Goal: Task Accomplishment & Management: Manage account settings

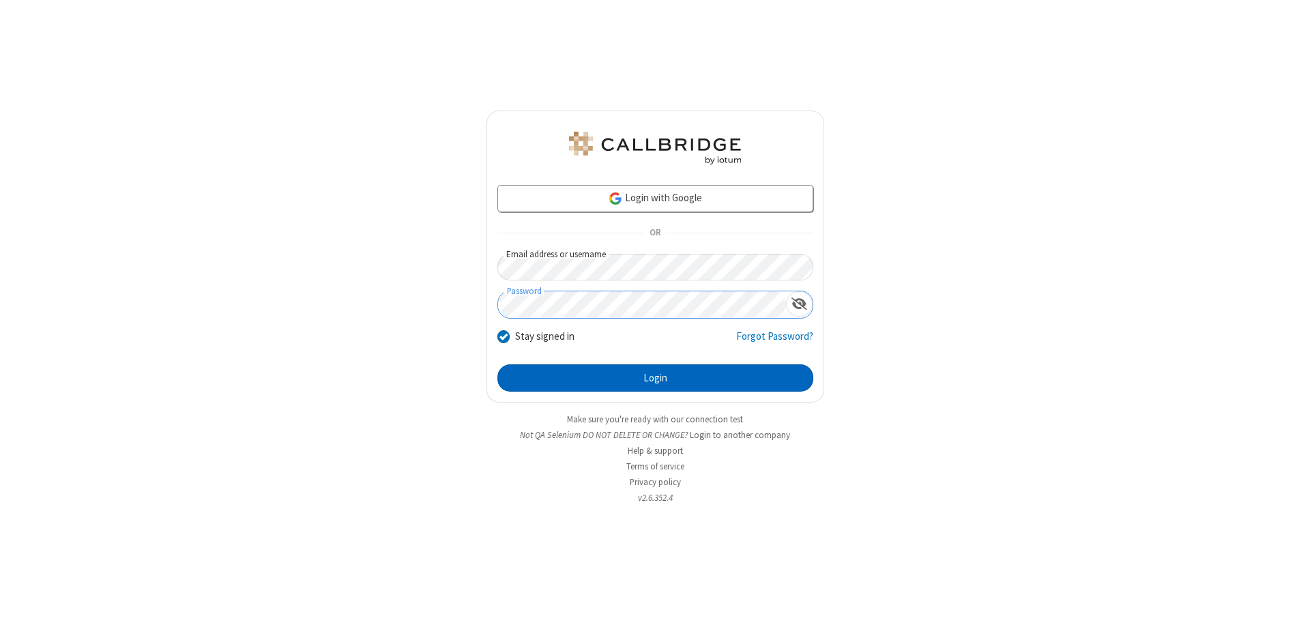
click at [655, 378] on button "Login" at bounding box center [656, 377] width 316 height 27
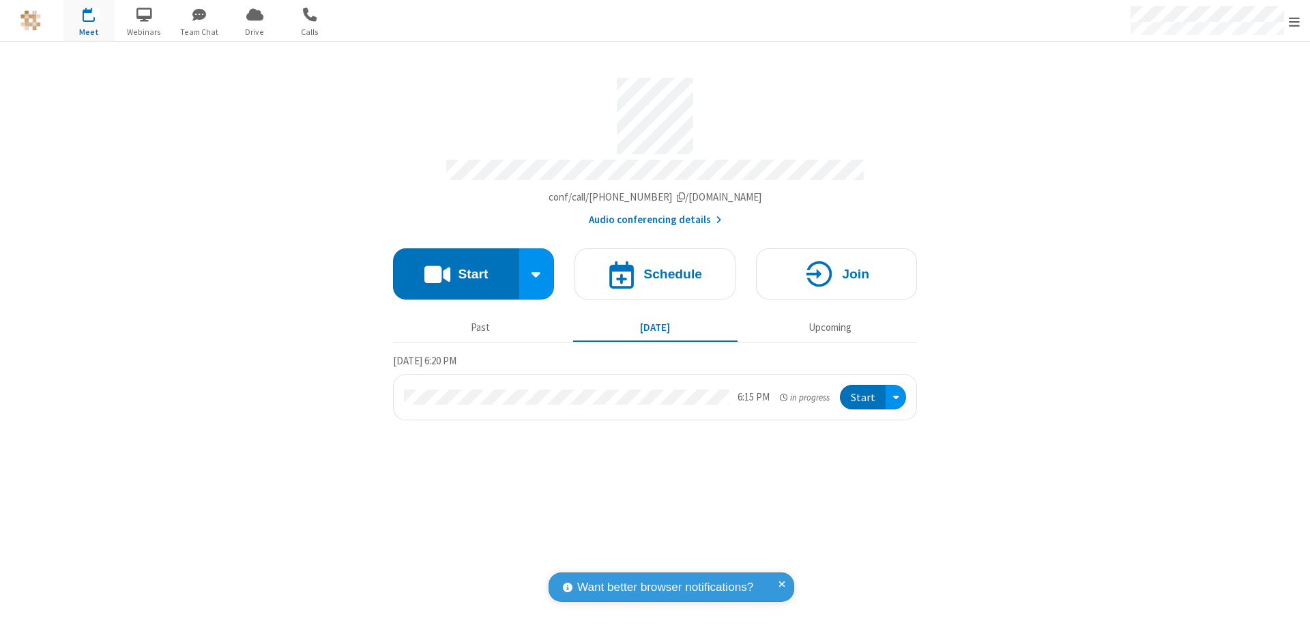
click at [1295, 21] on span "Open menu" at bounding box center [1294, 22] width 11 height 14
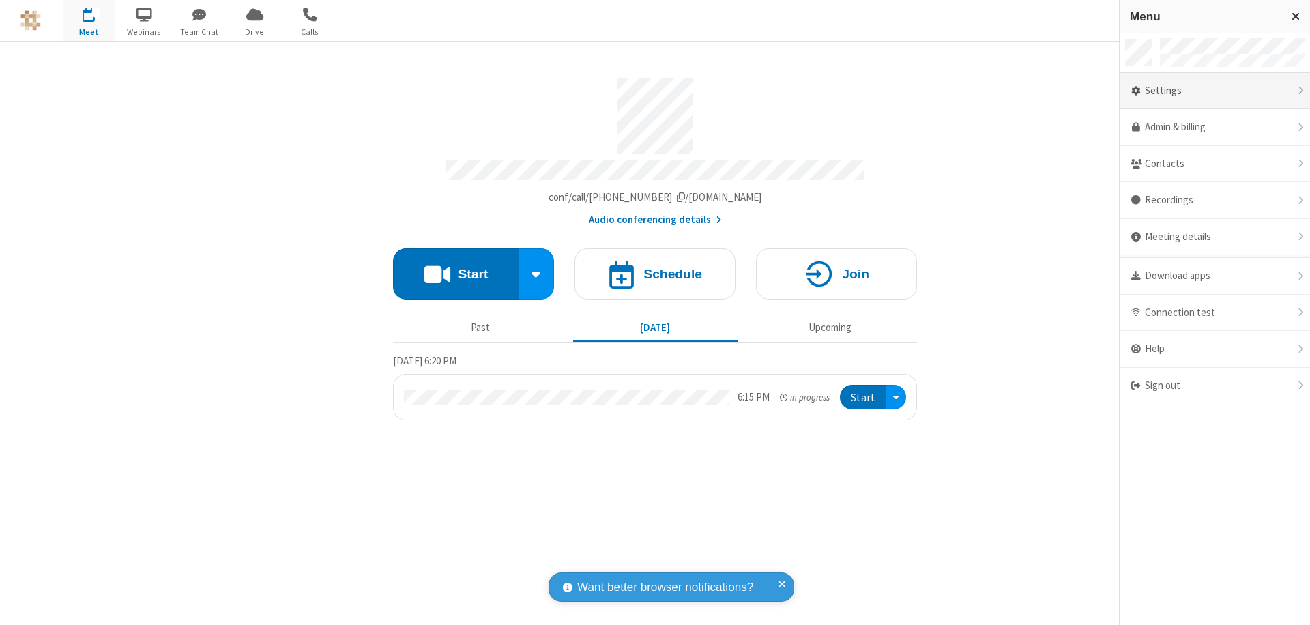
click at [1215, 91] on div "Settings" at bounding box center [1215, 91] width 190 height 37
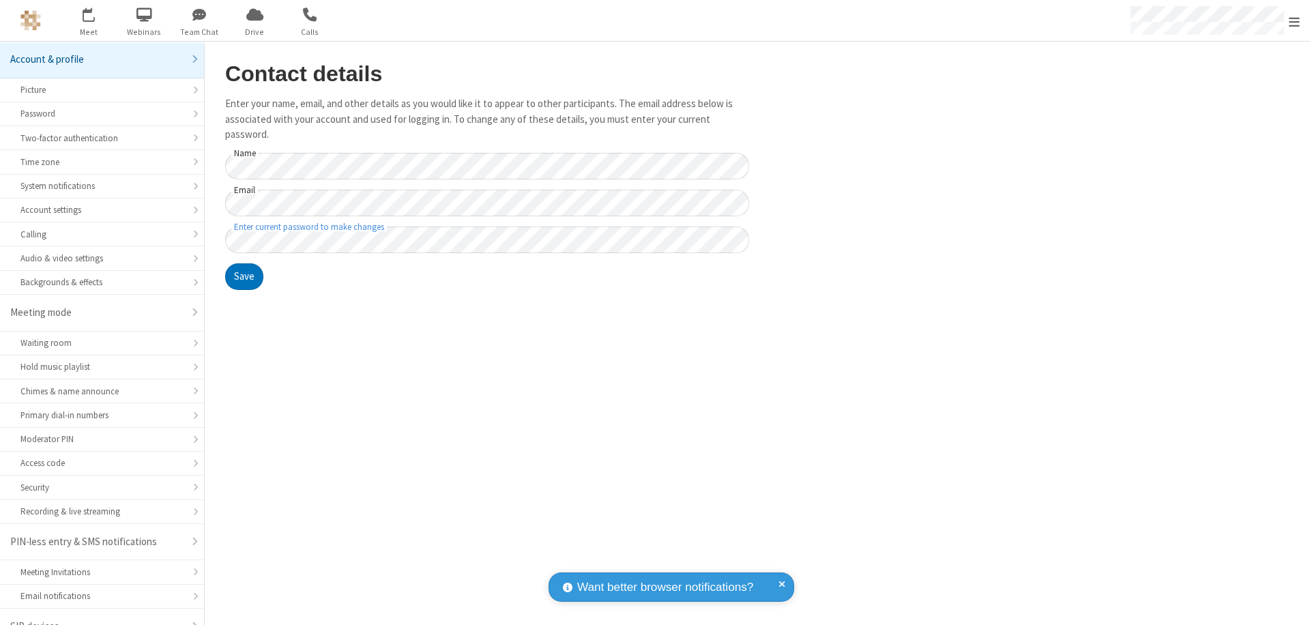
scroll to position [19, 0]
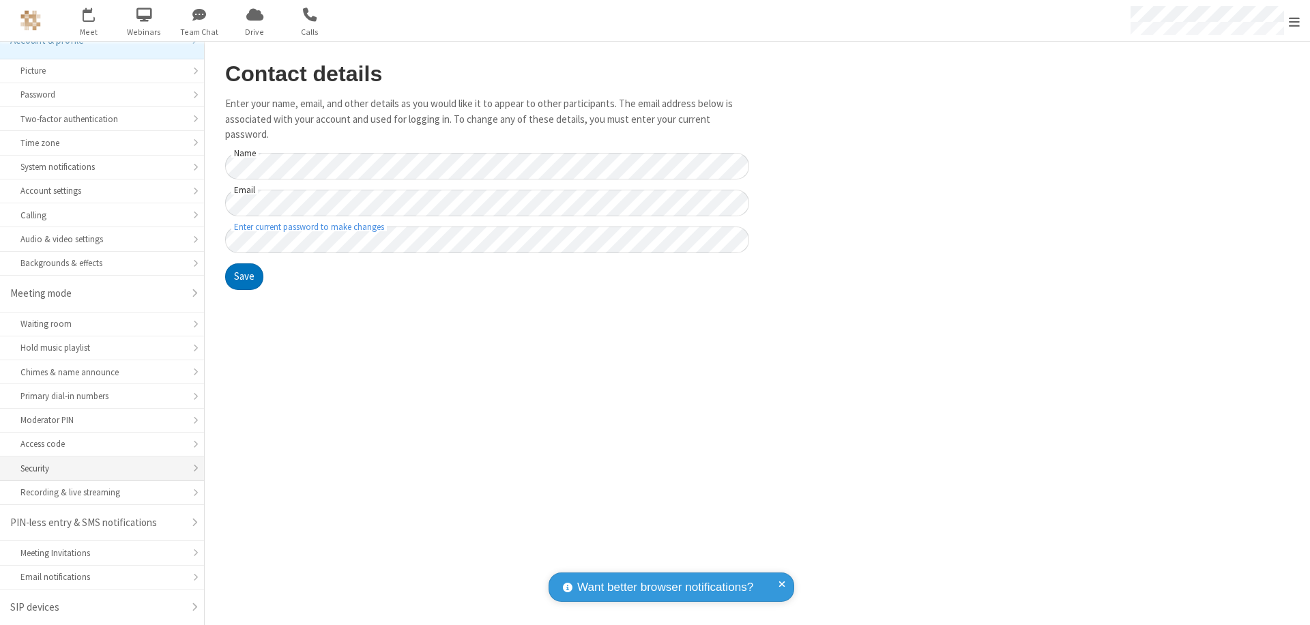
click at [97, 468] on div "Security" at bounding box center [101, 468] width 163 height 13
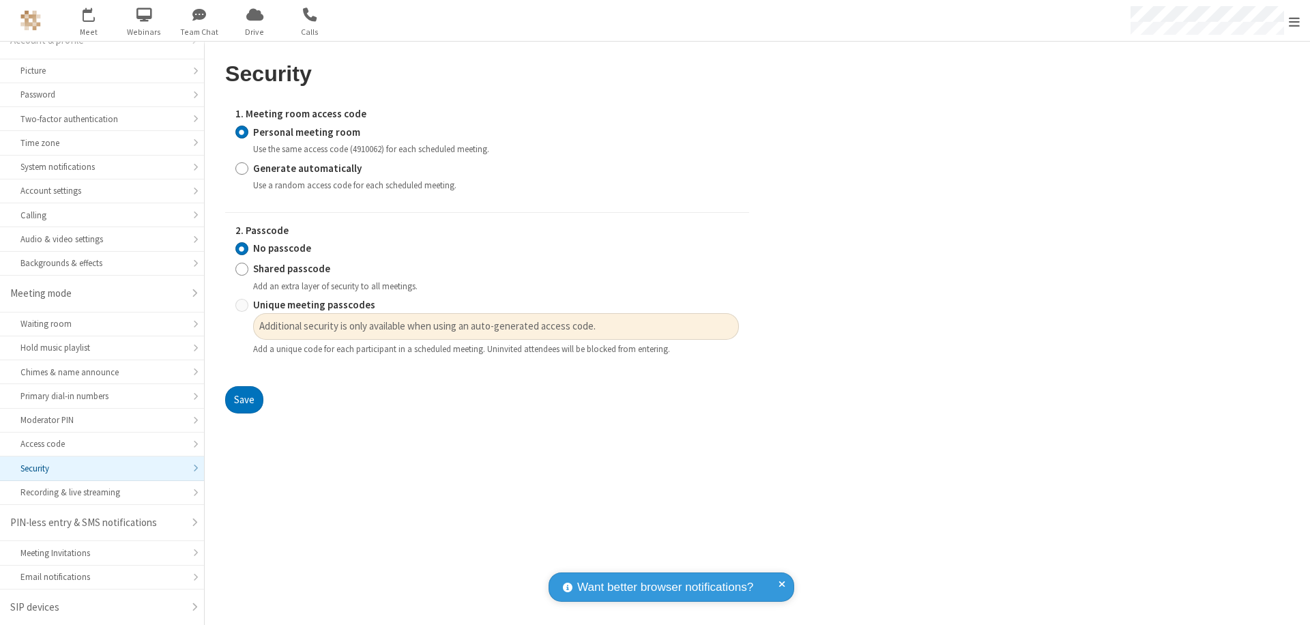
click at [242, 168] on input "Generate automatically" at bounding box center [241, 168] width 13 height 14
radio input "true"
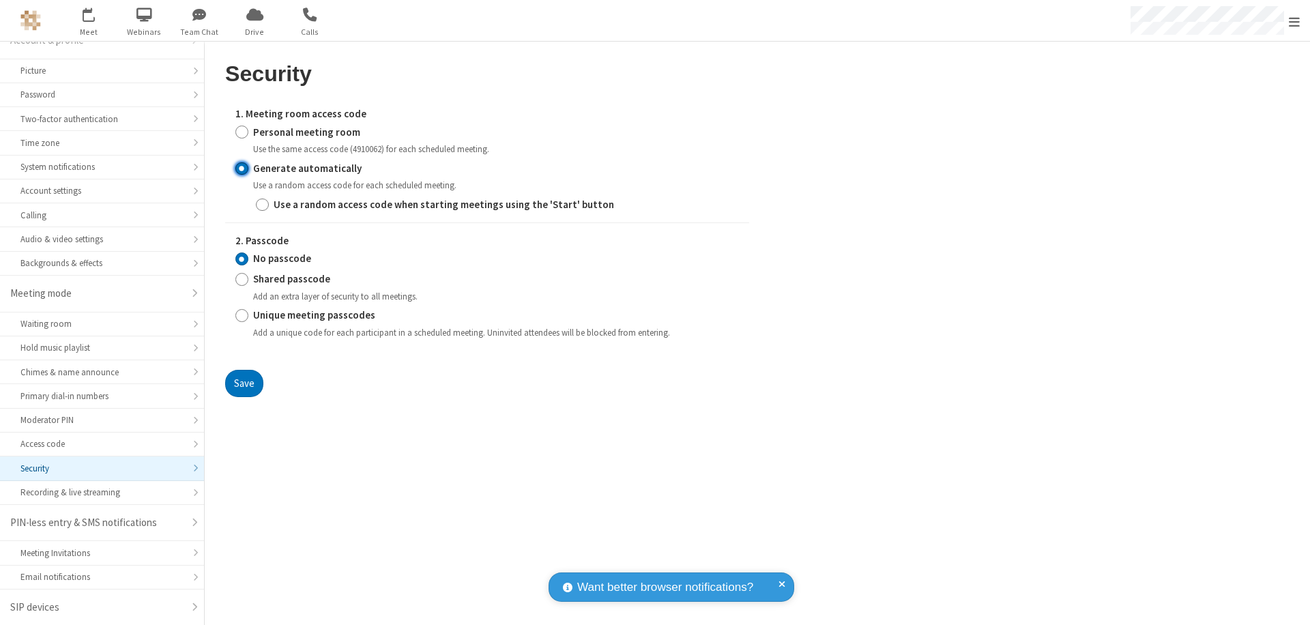
click at [242, 279] on input "Shared passcode" at bounding box center [241, 279] width 13 height 14
radio input "true"
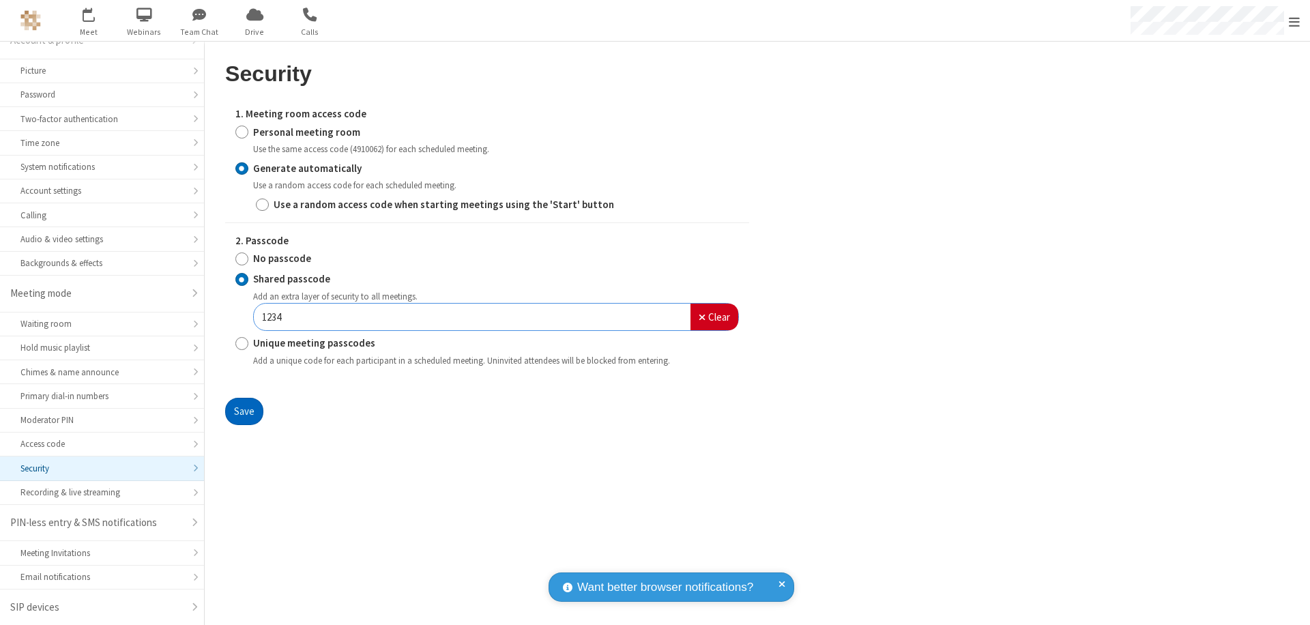
type input "1234"
click at [244, 411] on button "Save" at bounding box center [244, 411] width 38 height 27
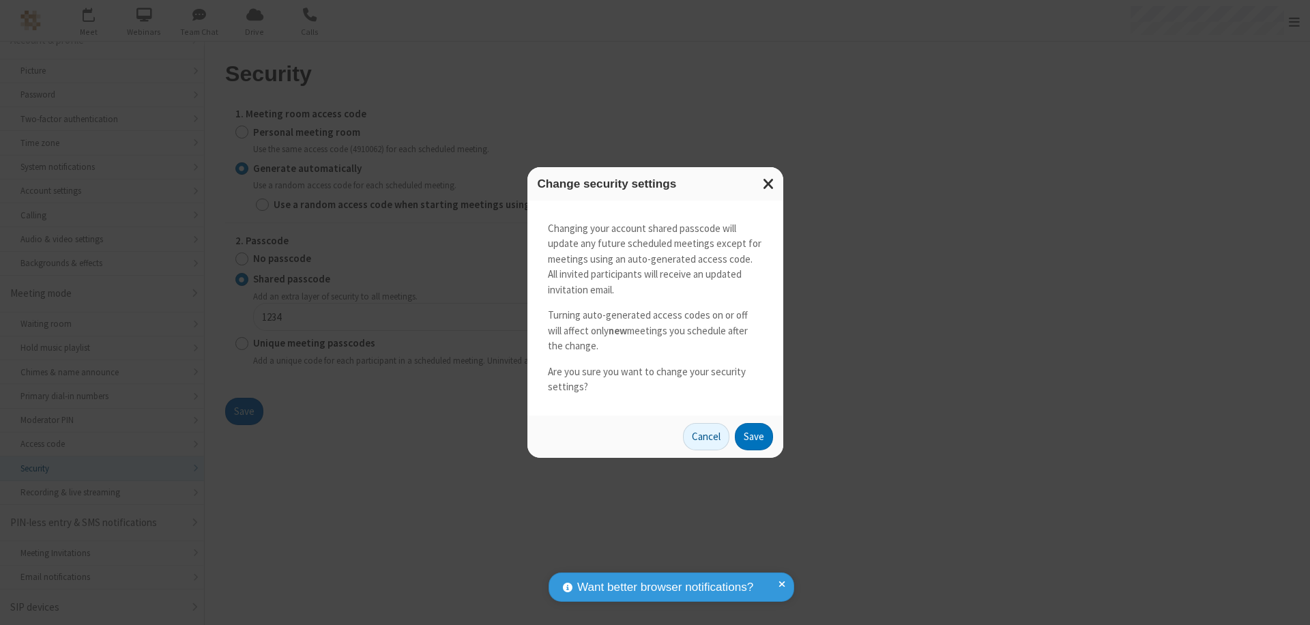
click at [753, 436] on button "Save" at bounding box center [754, 436] width 38 height 27
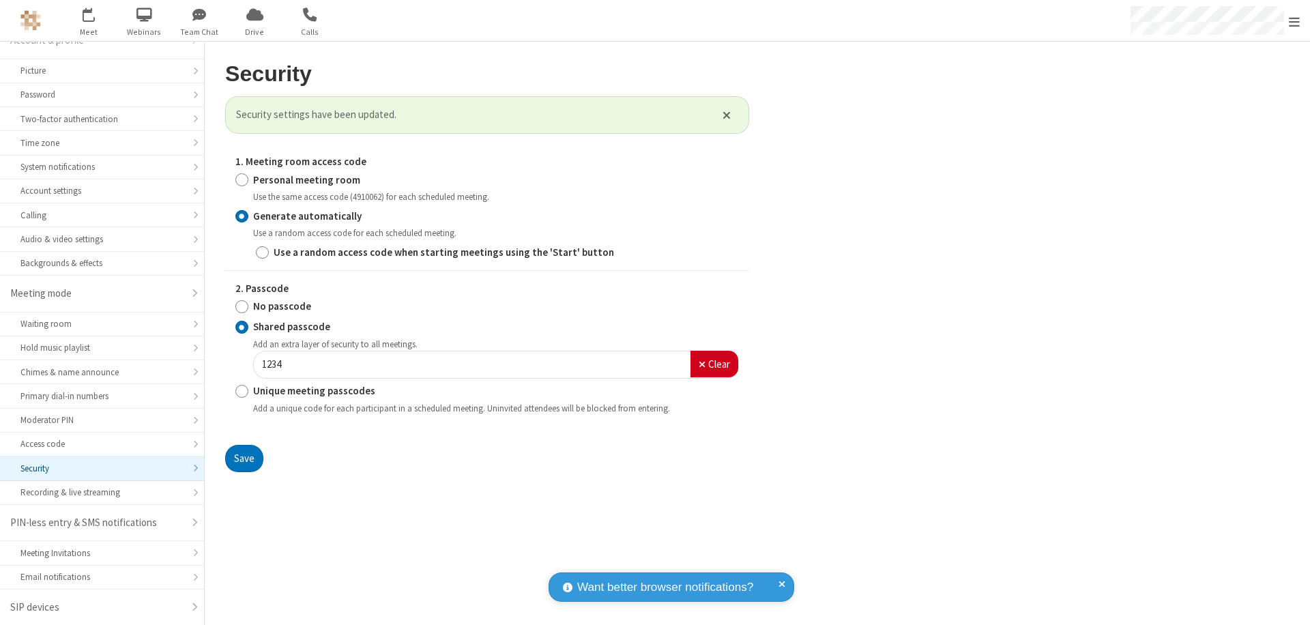
click at [1295, 21] on span "Open menu" at bounding box center [1294, 22] width 11 height 14
click at [89, 20] on span "button" at bounding box center [88, 14] width 51 height 23
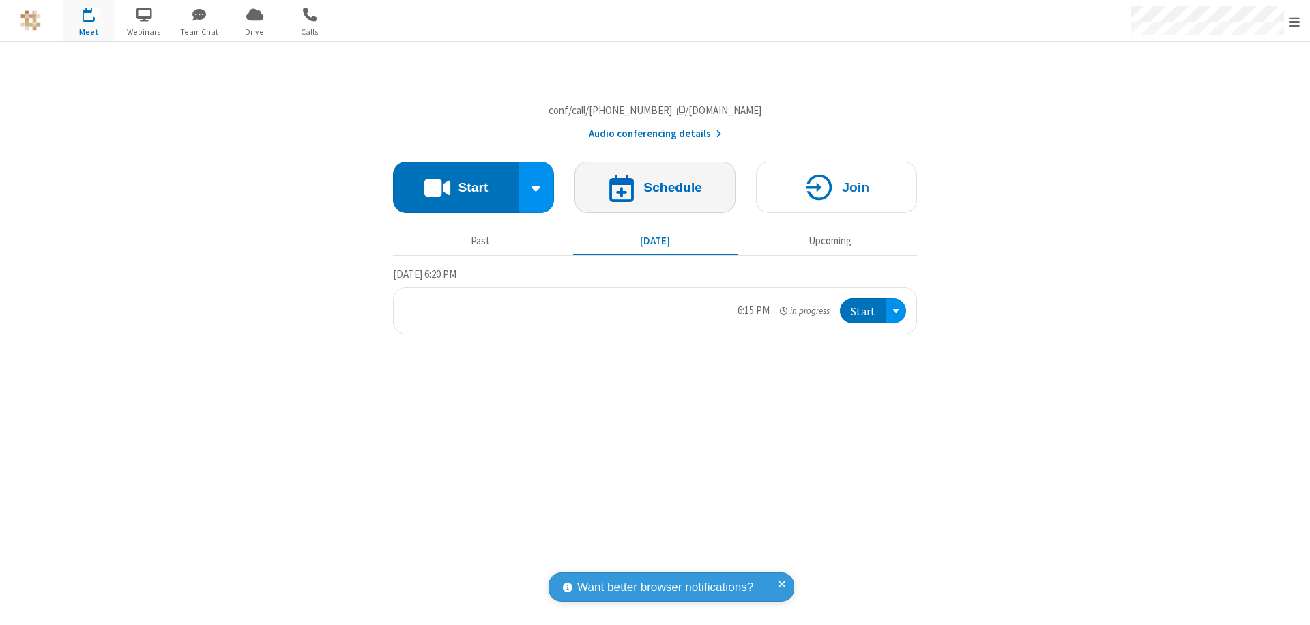
click at [655, 194] on h4 "Schedule" at bounding box center [673, 187] width 59 height 13
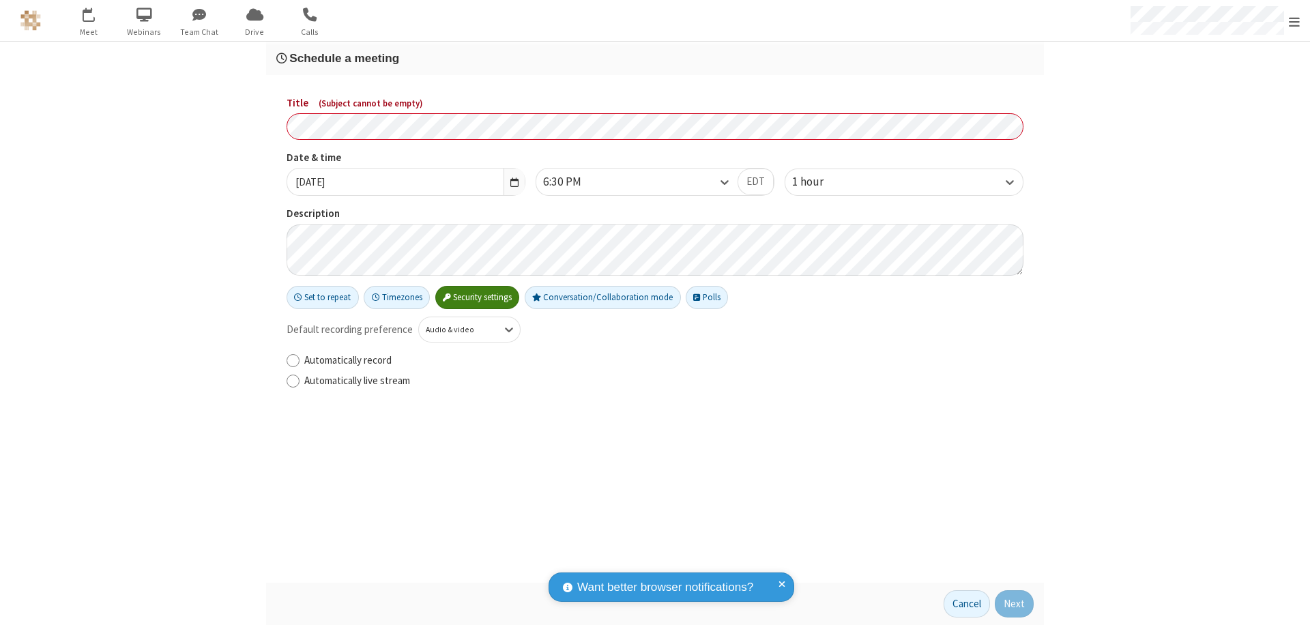
click at [655, 58] on h3 "Schedule a meeting" at bounding box center [655, 58] width 758 height 13
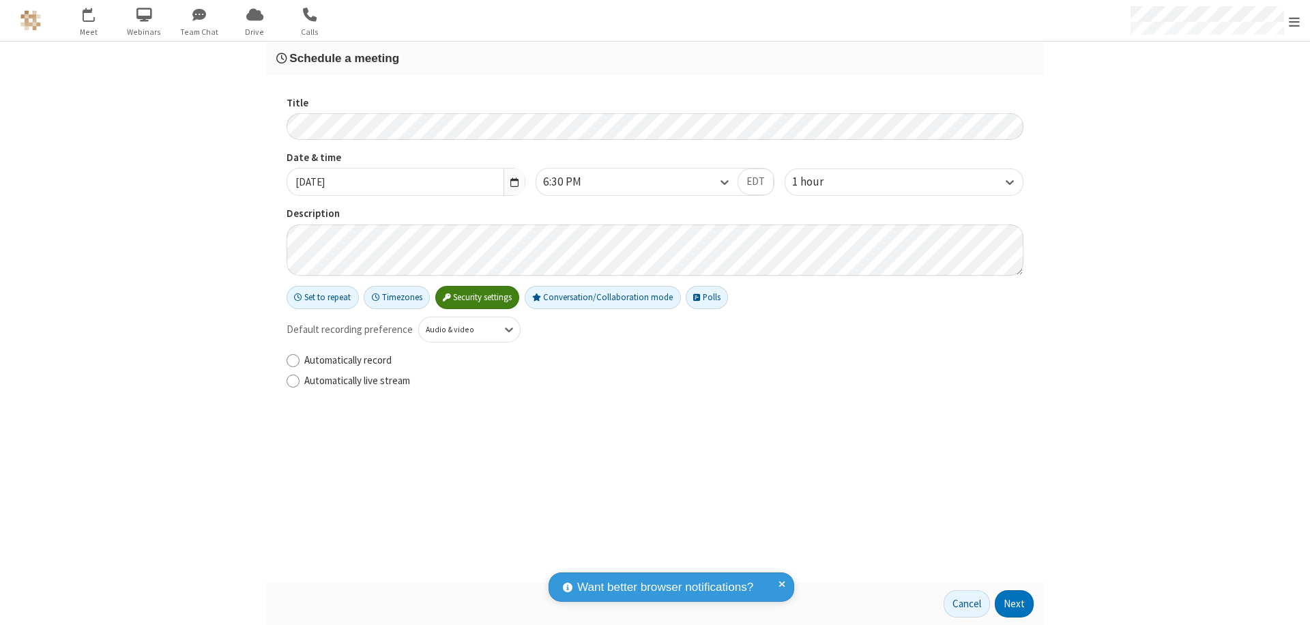
click at [1015, 604] on button "Next" at bounding box center [1014, 603] width 39 height 27
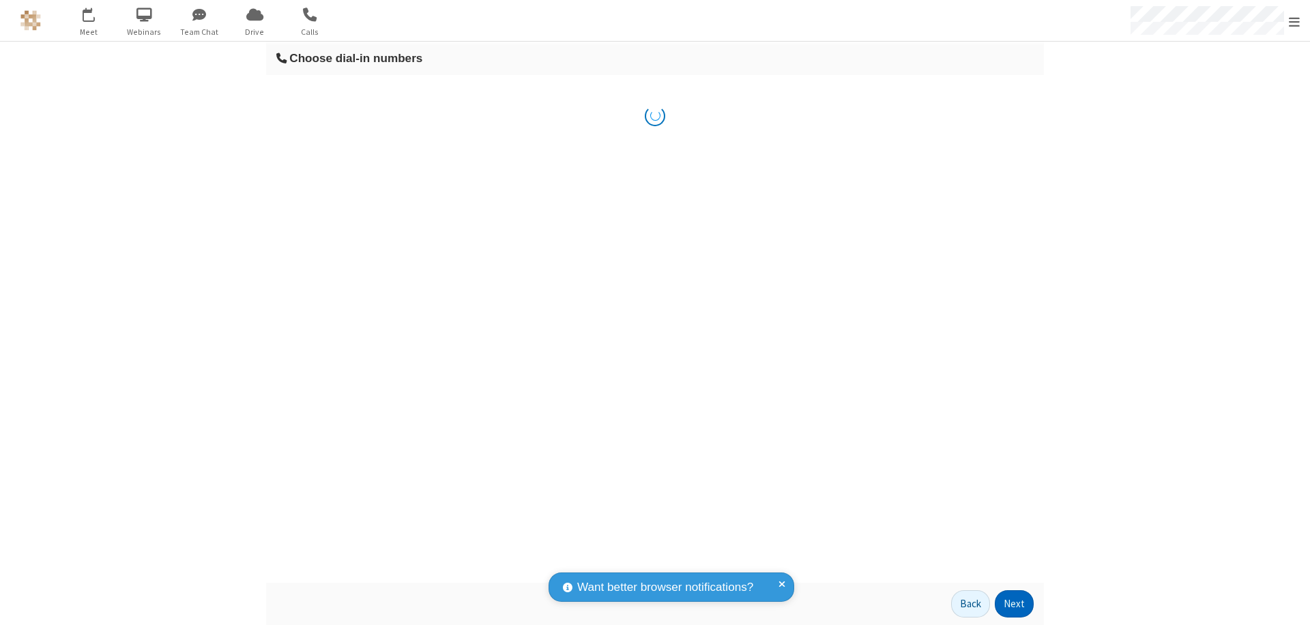
click at [1015, 604] on button "Next" at bounding box center [1014, 603] width 39 height 27
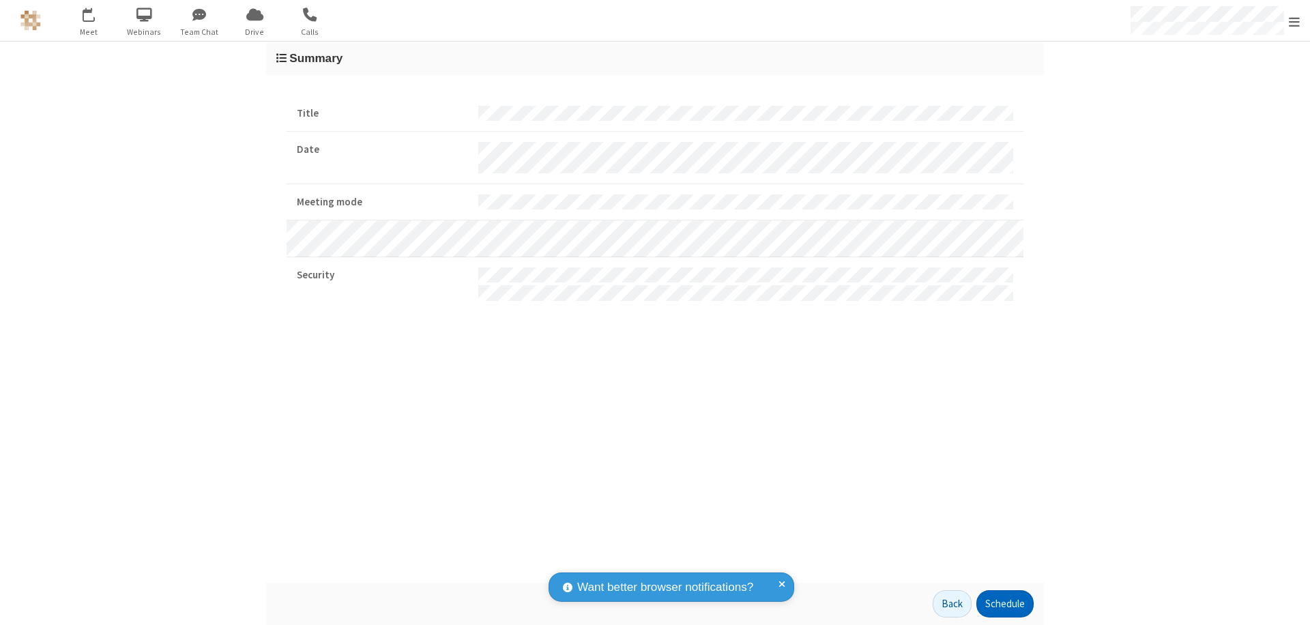
click at [1005, 604] on button "Schedule" at bounding box center [1005, 603] width 57 height 27
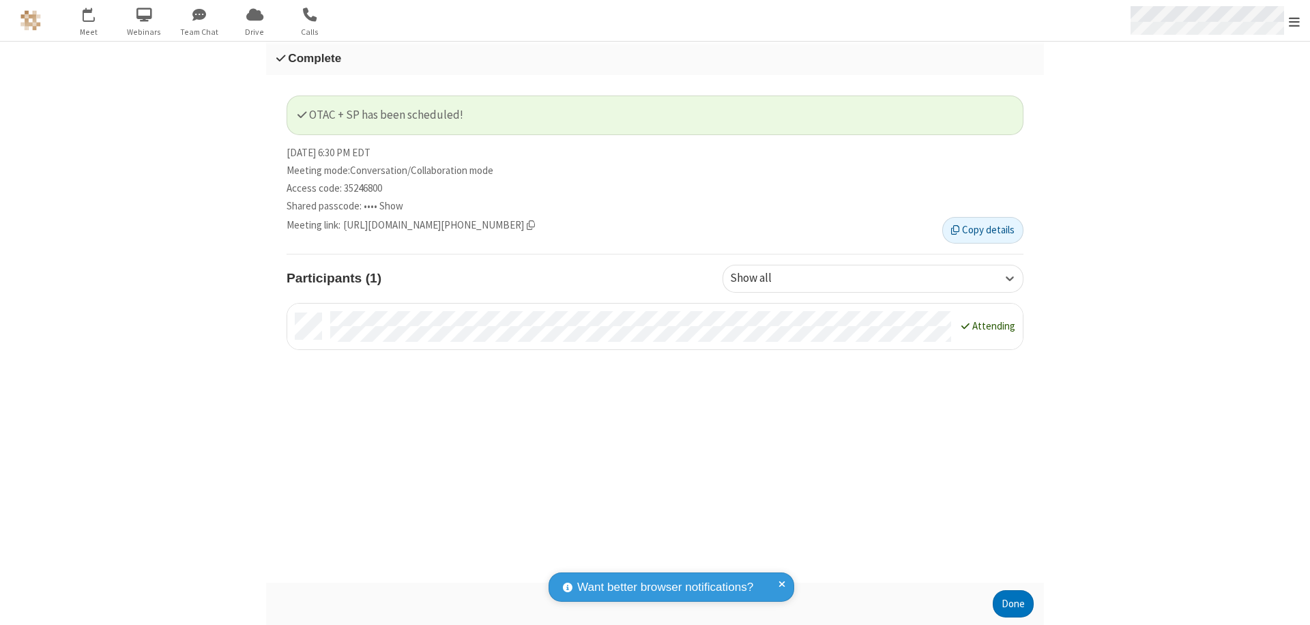
click at [1295, 20] on span "Open menu" at bounding box center [1294, 22] width 11 height 14
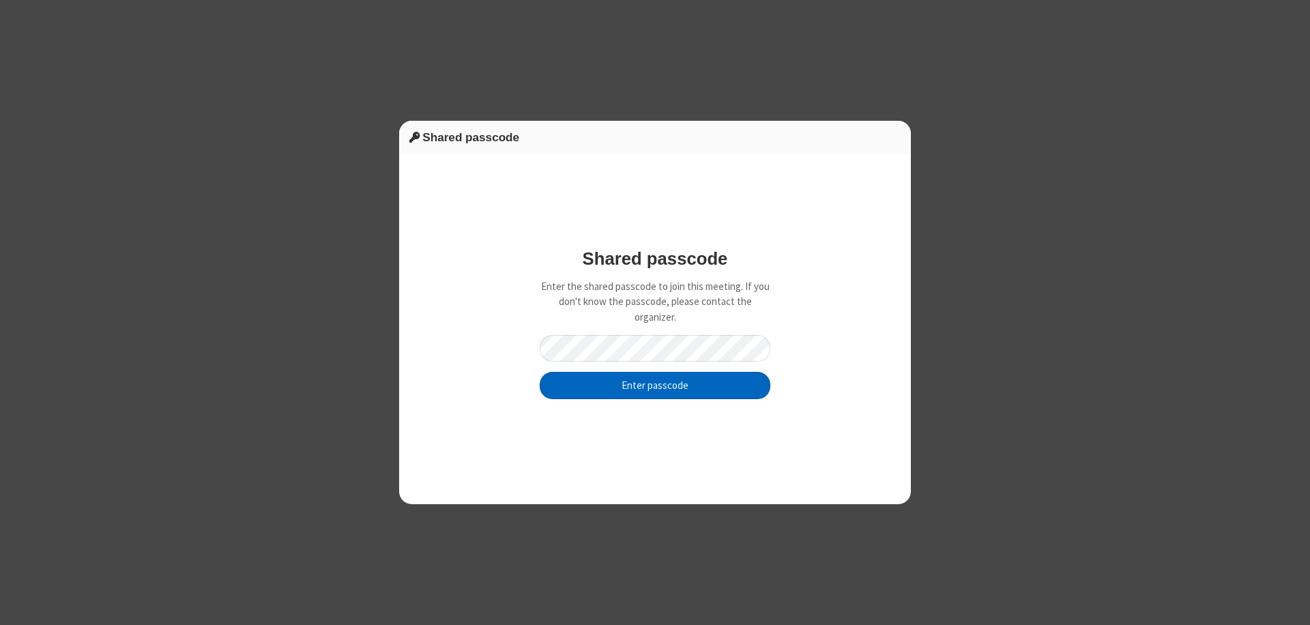
click at [655, 385] on button "Enter passcode" at bounding box center [655, 385] width 231 height 27
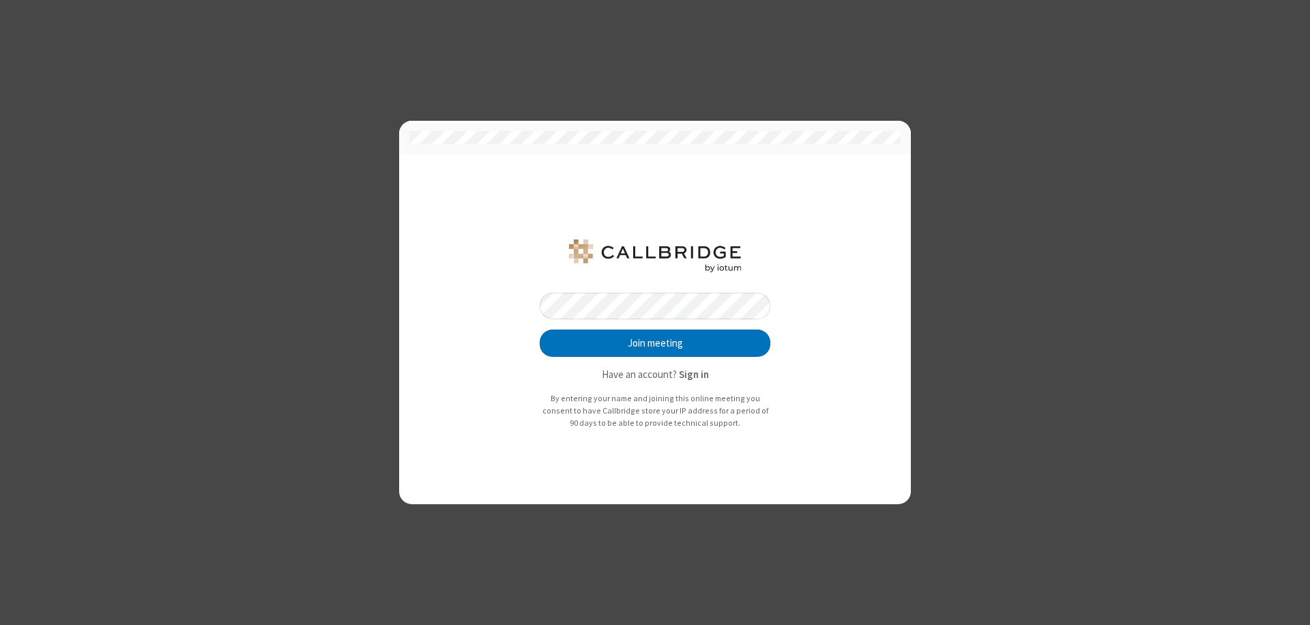
click at [655, 343] on button "Join meeting" at bounding box center [655, 343] width 231 height 27
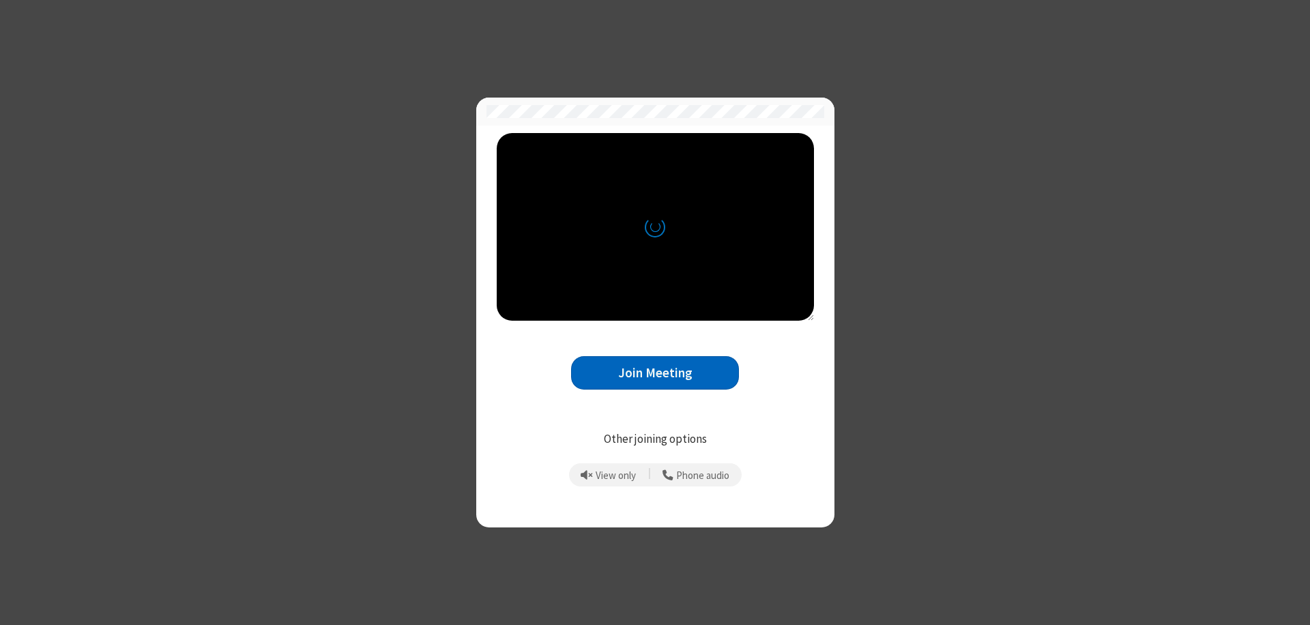
click at [655, 373] on button "Join Meeting" at bounding box center [655, 372] width 168 height 33
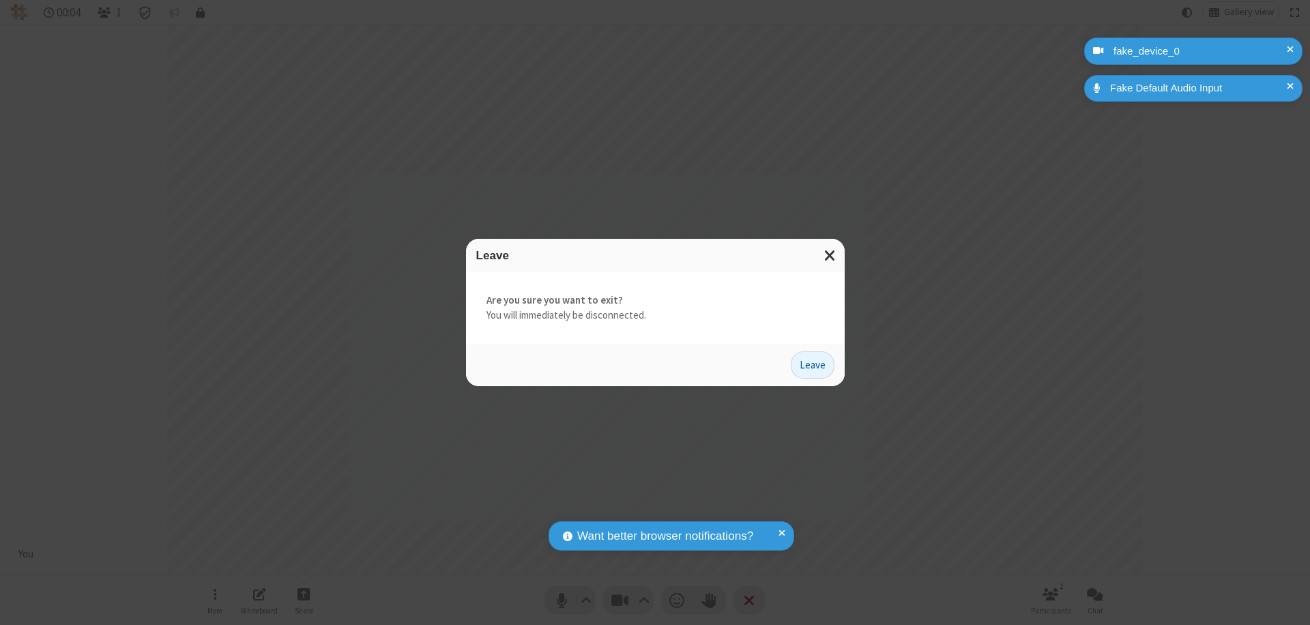
click at [813, 364] on button "Leave" at bounding box center [813, 364] width 44 height 27
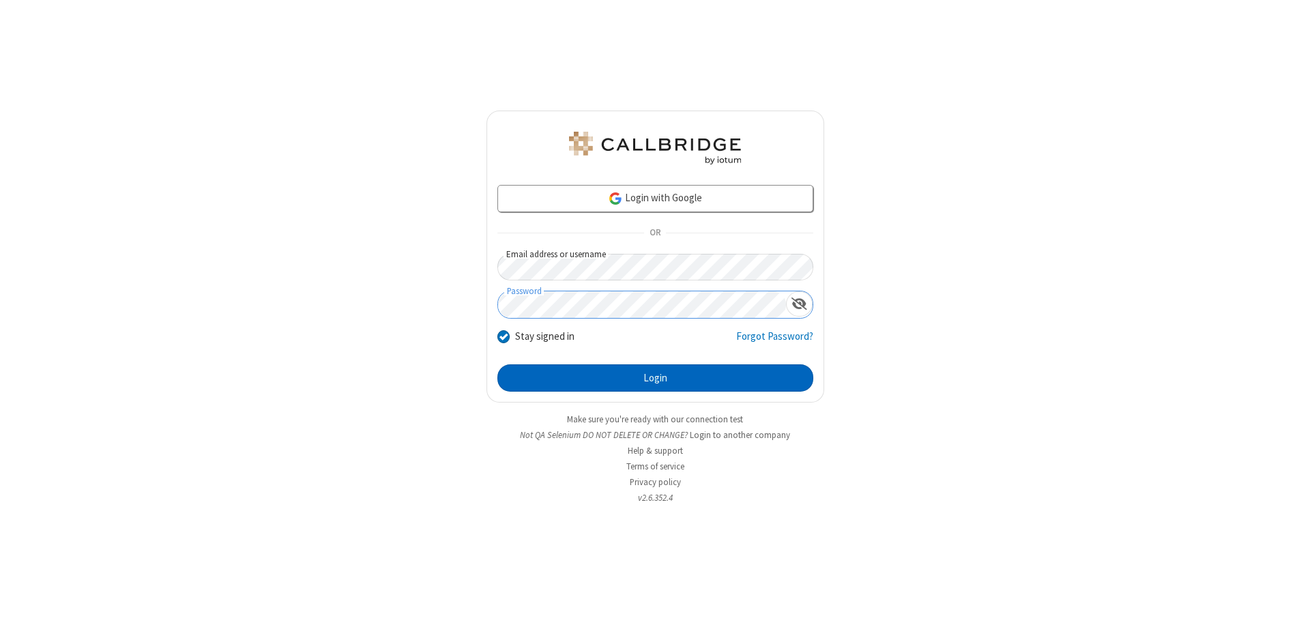
click at [655, 378] on button "Login" at bounding box center [656, 377] width 316 height 27
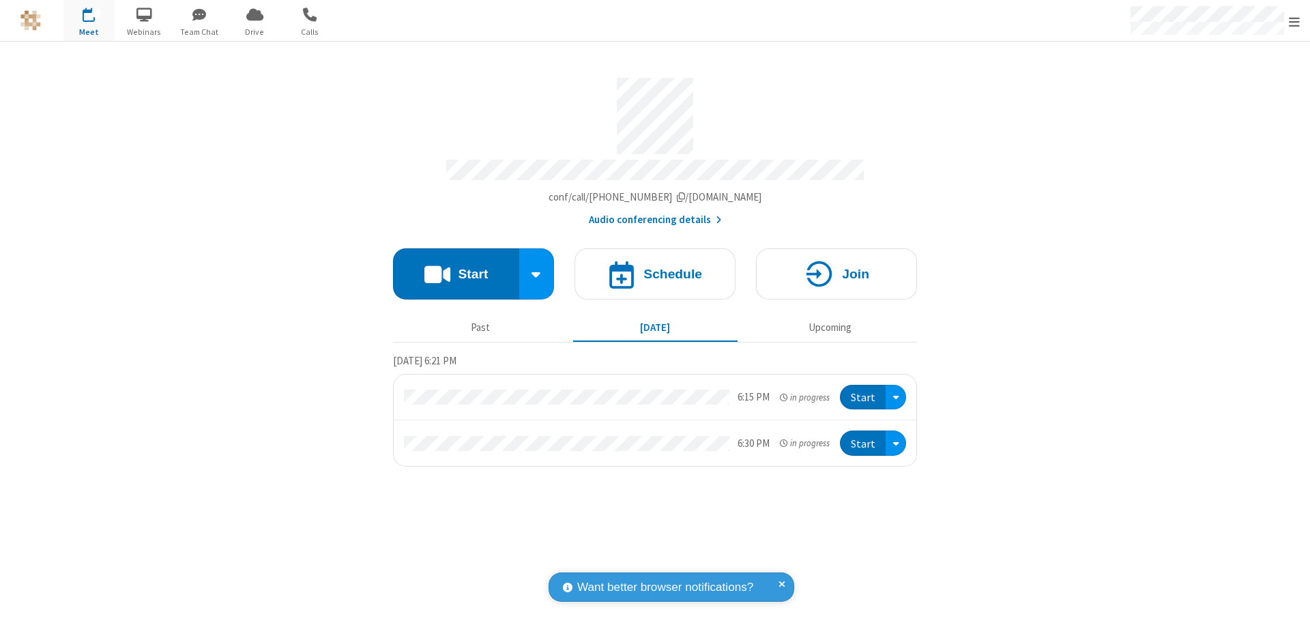
click at [1295, 21] on span "Open menu" at bounding box center [1294, 22] width 11 height 14
click at [1215, 91] on div "Settings" at bounding box center [1215, 91] width 190 height 37
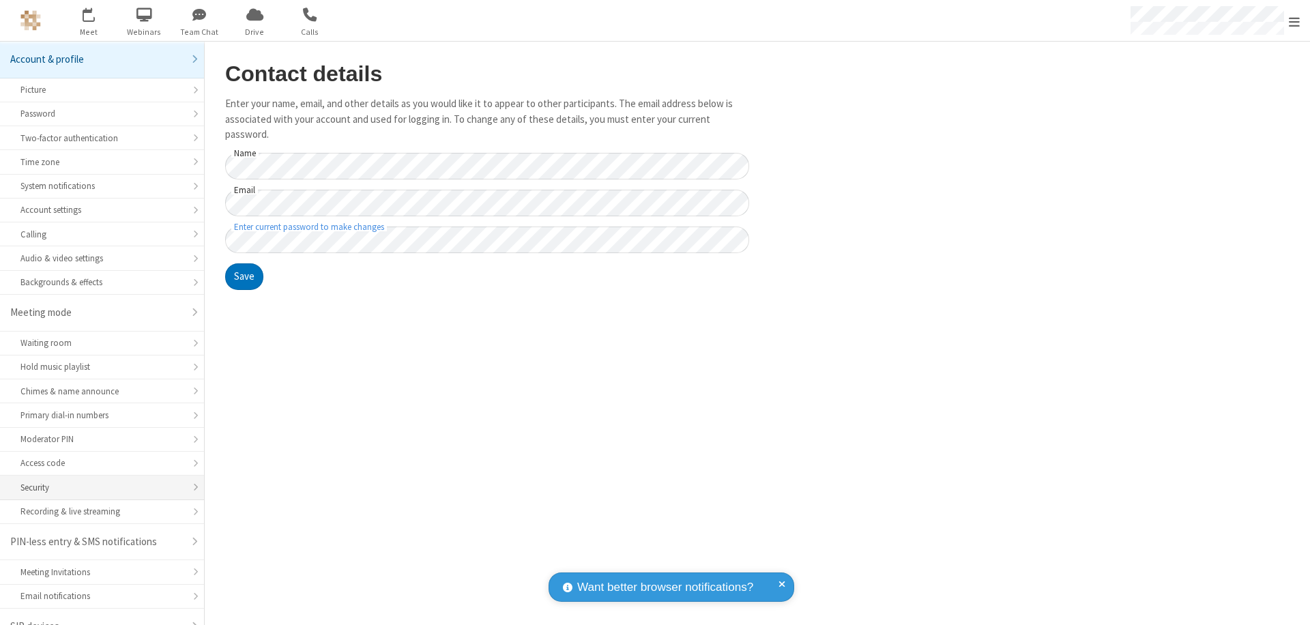
click at [97, 481] on div "Security" at bounding box center [101, 487] width 163 height 13
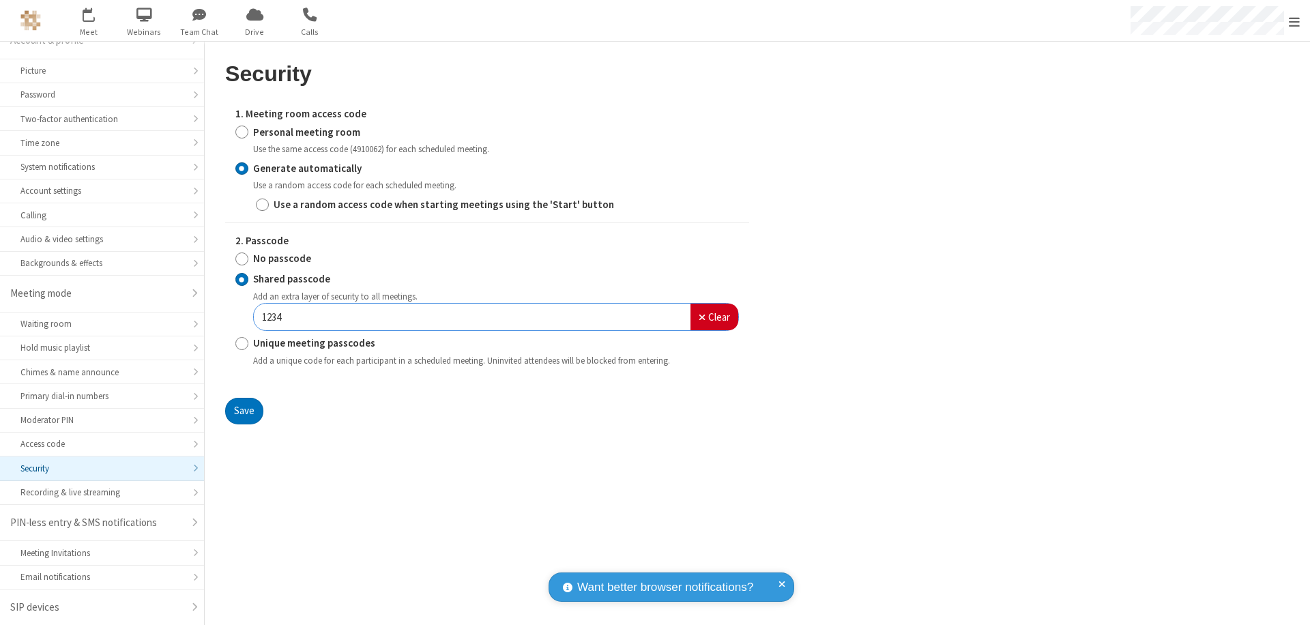
click at [242, 132] on input "Personal meeting room" at bounding box center [241, 132] width 13 height 14
radio input "true"
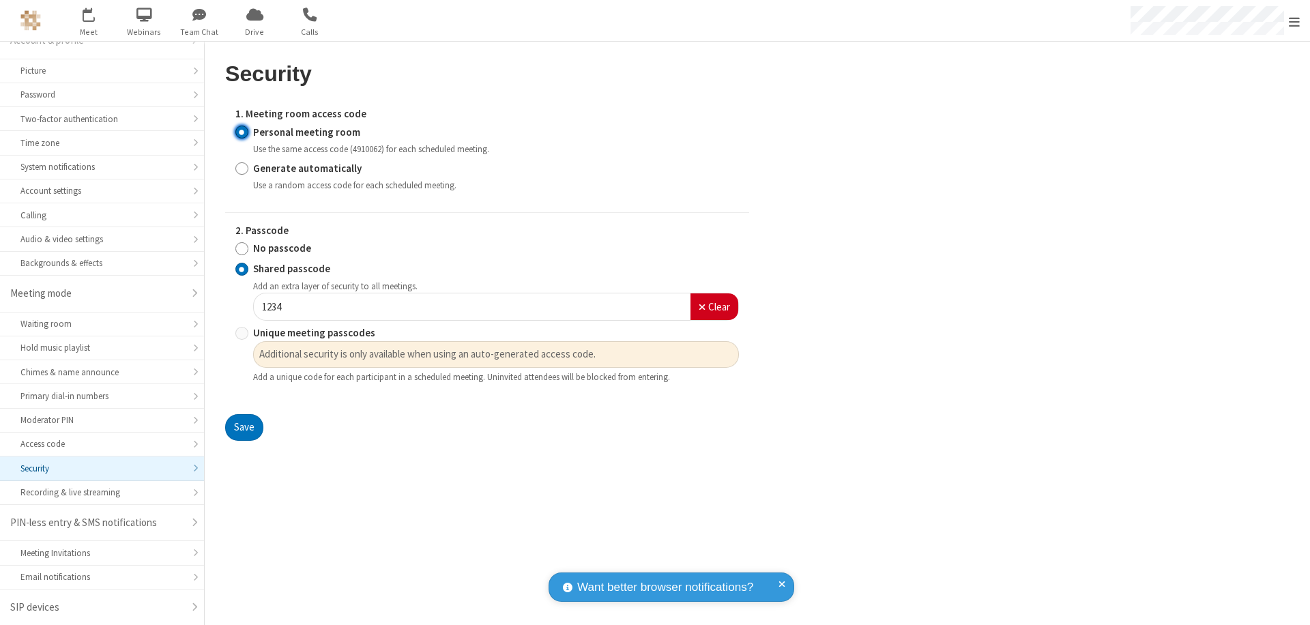
click at [242, 248] on input "No passcode" at bounding box center [241, 249] width 13 height 14
radio input "true"
click at [244, 414] on button "Save" at bounding box center [244, 427] width 38 height 27
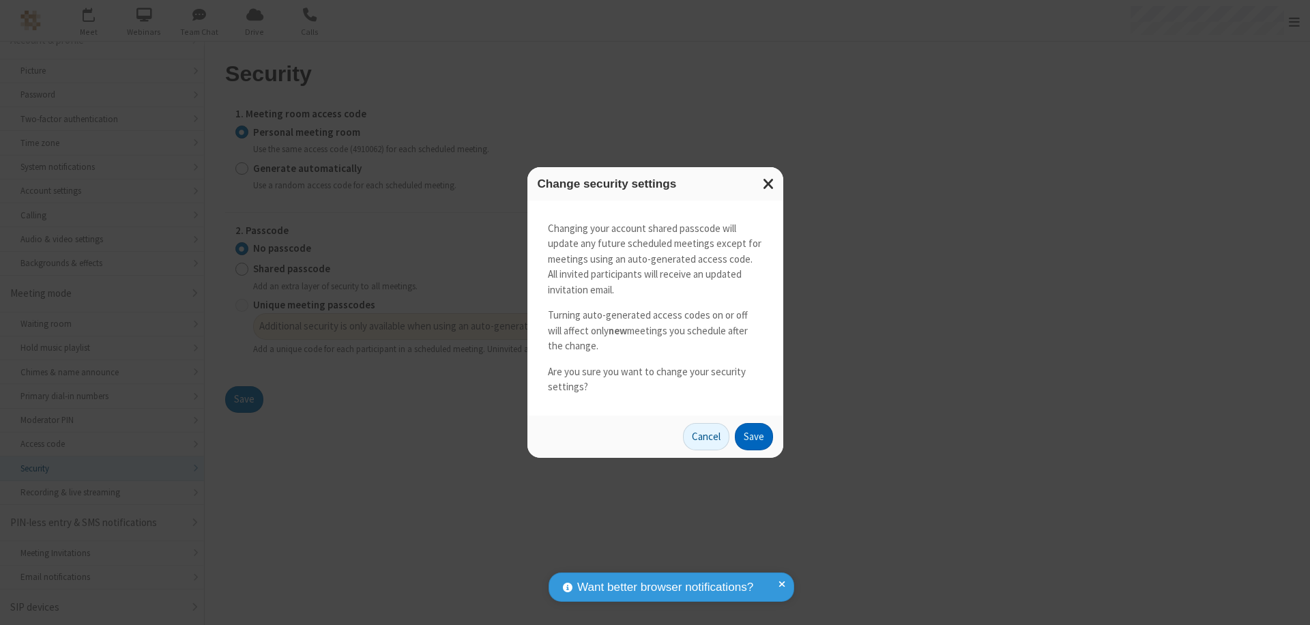
click at [753, 436] on button "Save" at bounding box center [754, 436] width 38 height 27
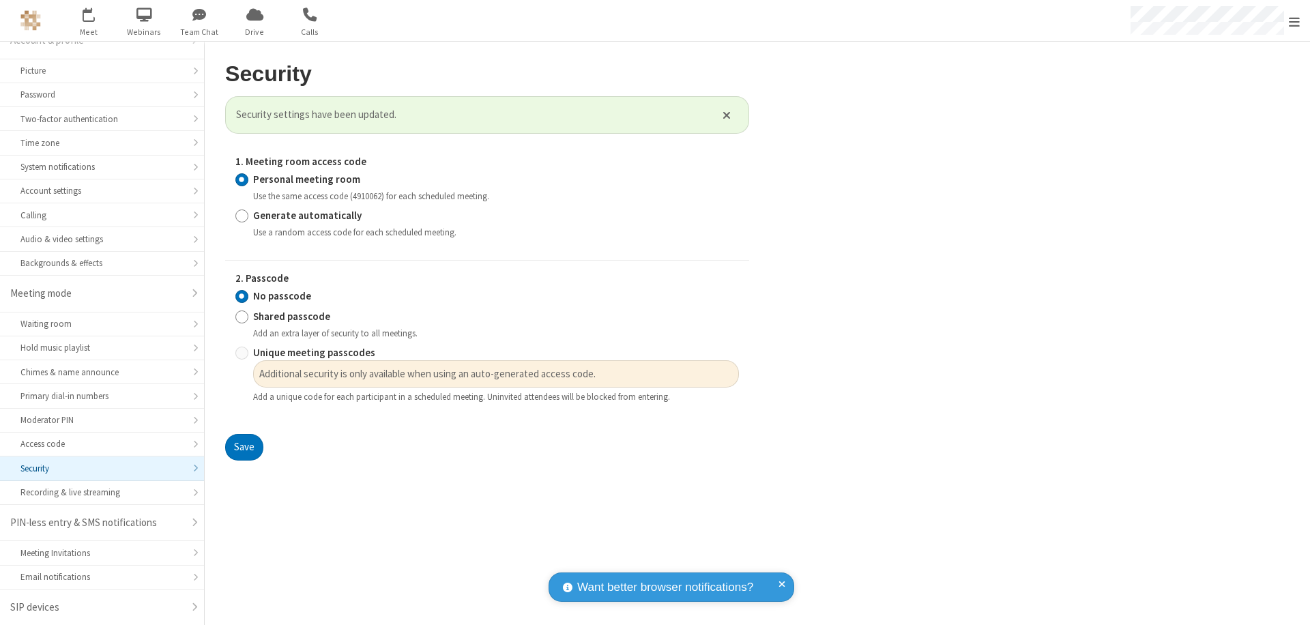
click at [1295, 20] on span "Open menu" at bounding box center [1294, 22] width 11 height 14
click at [1310, 386] on span at bounding box center [1327, 385] width 12 height 11
